Goal: Ask a question

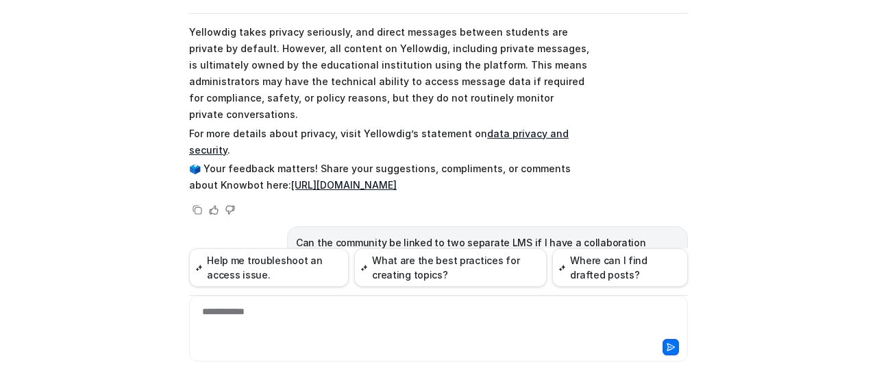
scroll to position [854, 0]
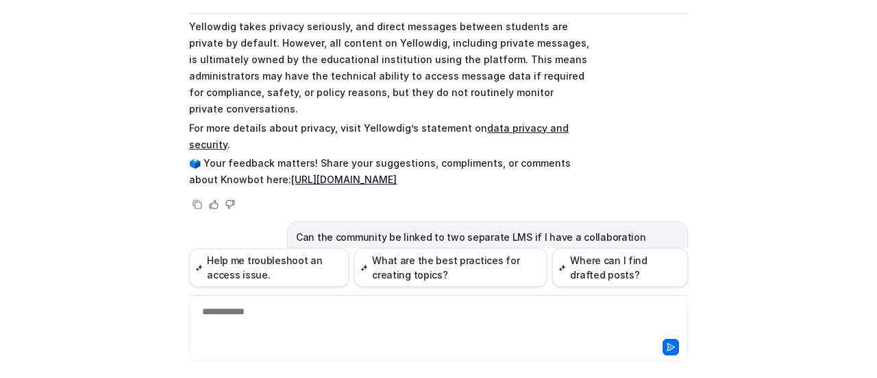
click at [321, 229] on p "Can the community be linked to two separate LMS if I have a collaboration betwe…" at bounding box center [487, 245] width 383 height 33
click at [330, 229] on p "Can the community be linked to two separate LMS if I have a collaboration betwe…" at bounding box center [487, 245] width 383 height 33
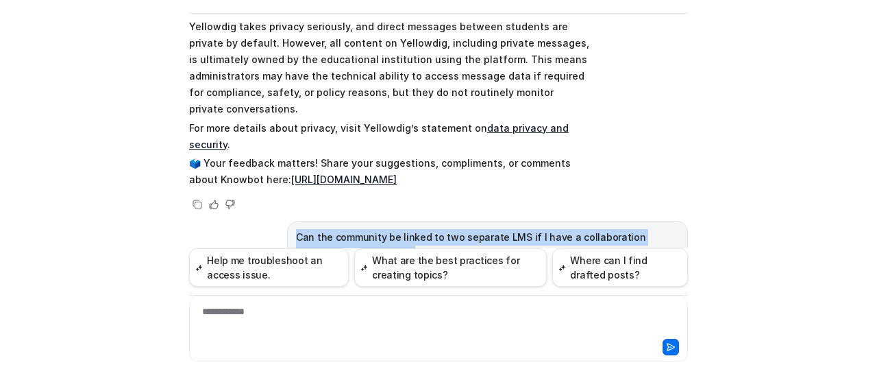
click at [330, 229] on p "Can the community be linked to two separate LMS if I have a collaboration betwe…" at bounding box center [487, 245] width 383 height 33
copy div "Can the community be linked to two separate LMS if I have a collaboration betwe…"
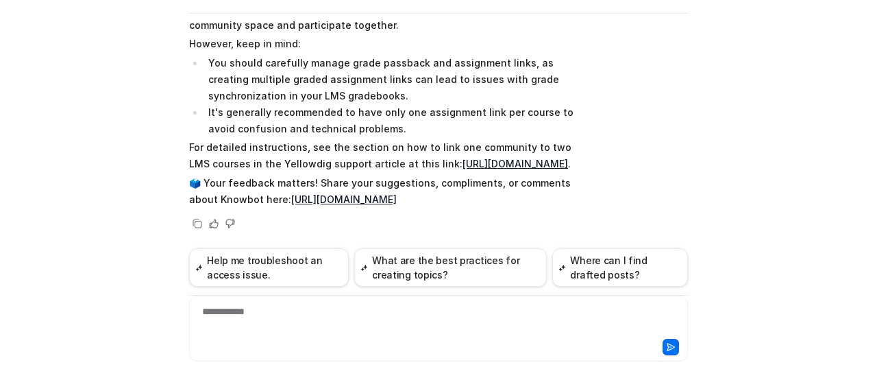
scroll to position [288, 0]
click at [487, 158] on link "https://support.yellowdig.co/hc/en-us/articles/14092205730068-Linking-and-Unlin…" at bounding box center [516, 164] width 106 height 12
